Goal: Find specific fact: Find contact information

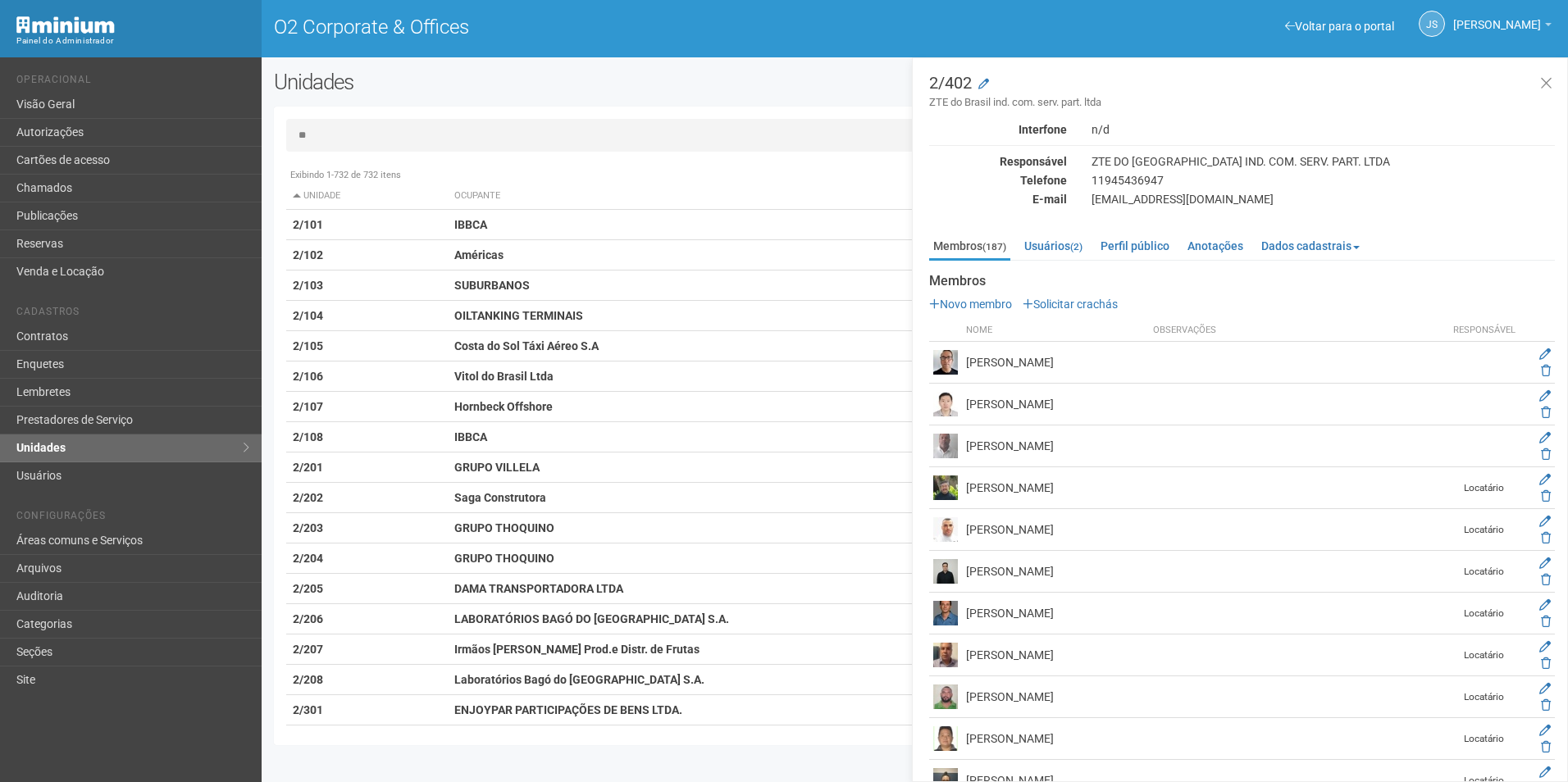
type input "*"
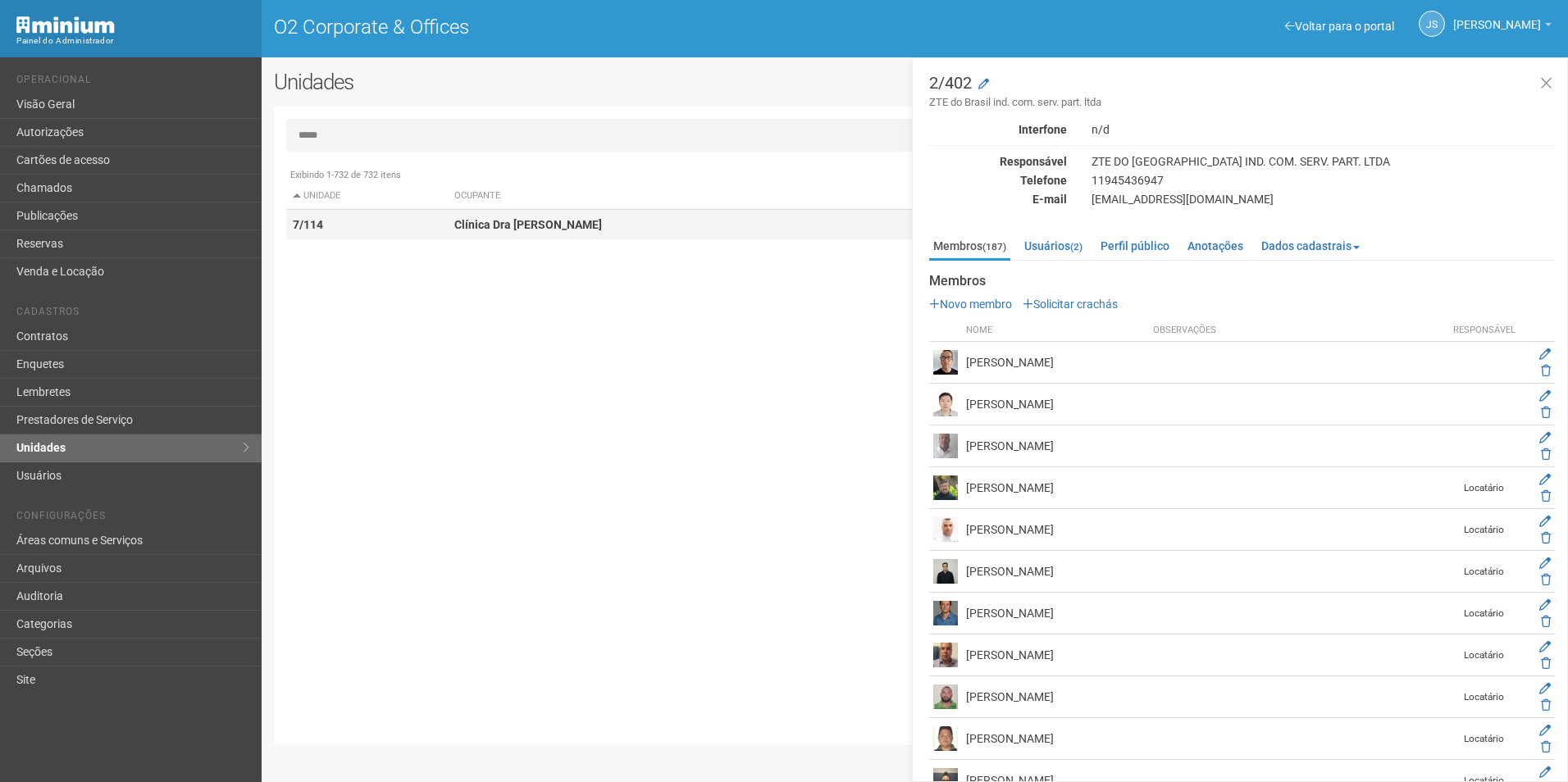
type input "*****"
click at [412, 217] on td "7/114" at bounding box center [367, 224] width 163 height 30
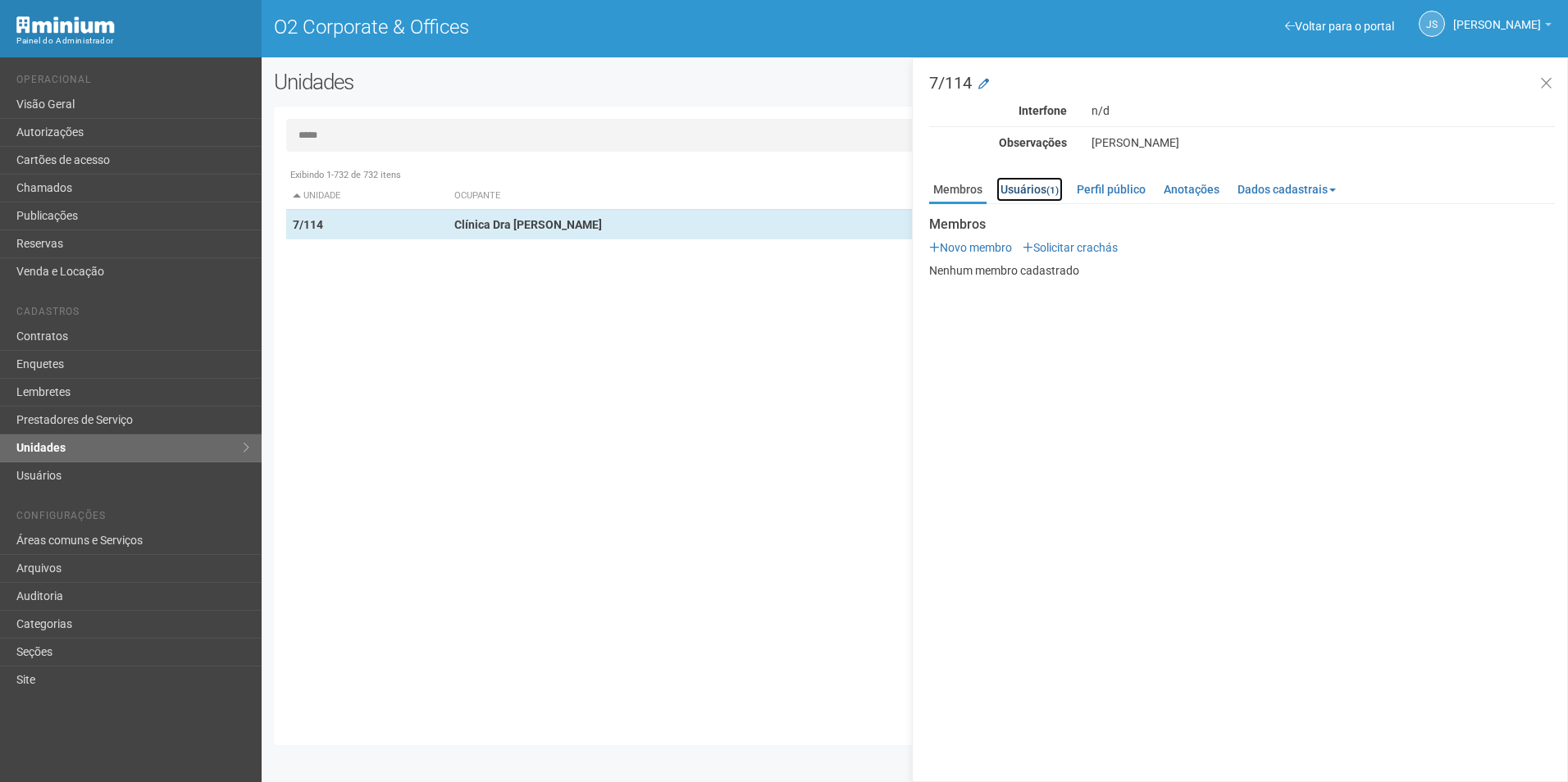
click at [1028, 182] on link "Usuários (1)" at bounding box center [1029, 190] width 66 height 24
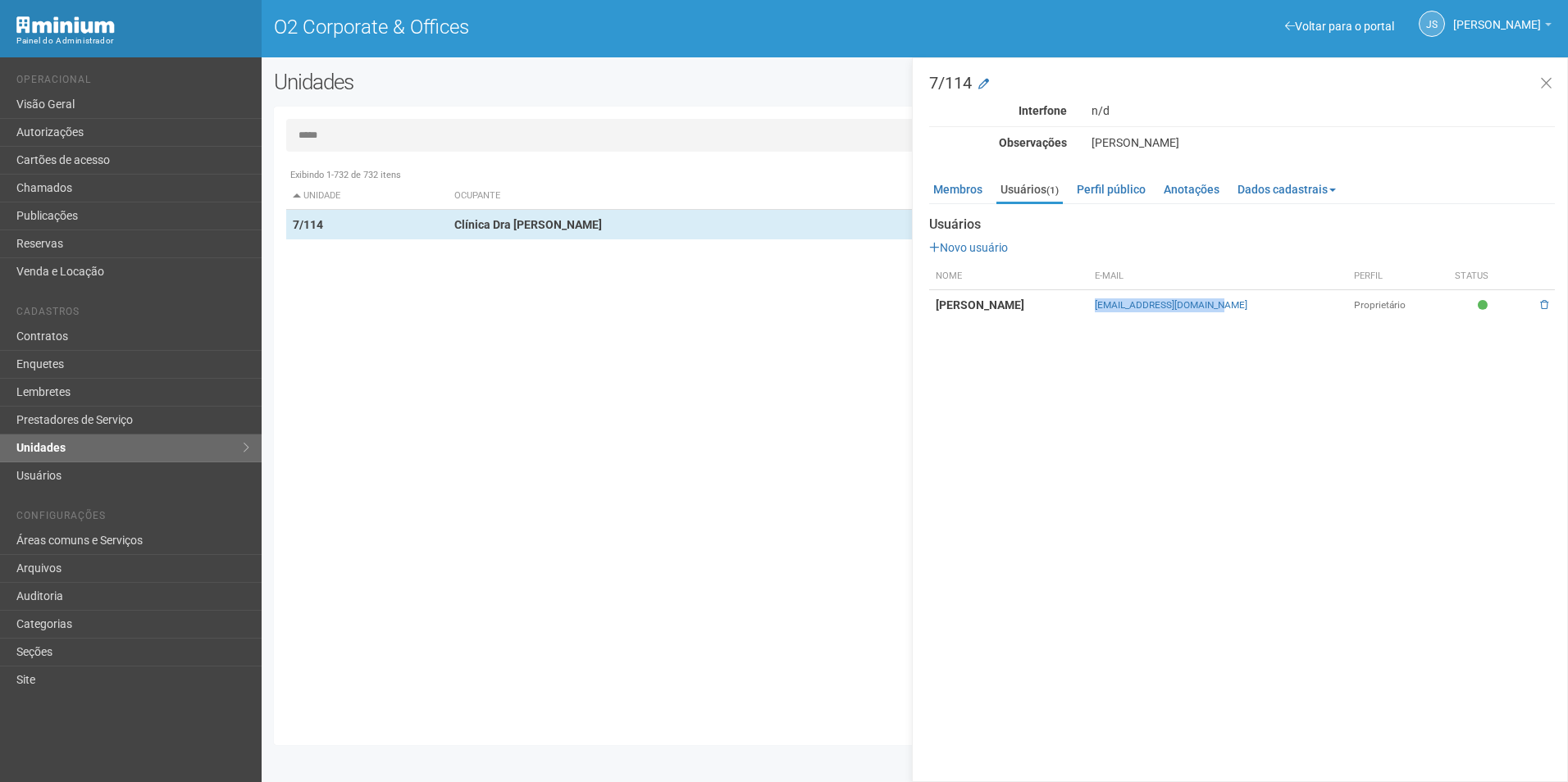
drag, startPoint x: 1143, startPoint y: 311, endPoint x: 1275, endPoint y: 316, distance: 132.1
click at [1275, 316] on tr "[PERSON_NAME] [EMAIL_ADDRESS][DOMAIN_NAME] Proprietário" at bounding box center [1241, 305] width 625 height 30
copy tr "[EMAIL_ADDRESS][DOMAIN_NAME]"
